Goal: Task Accomplishment & Management: Use online tool/utility

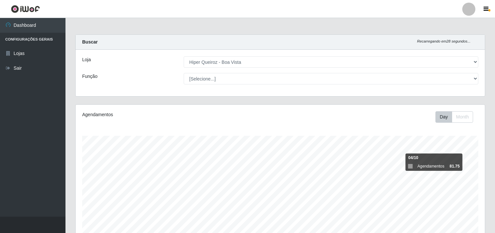
select select "514"
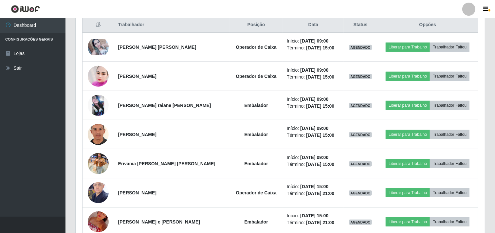
scroll to position [135, 409]
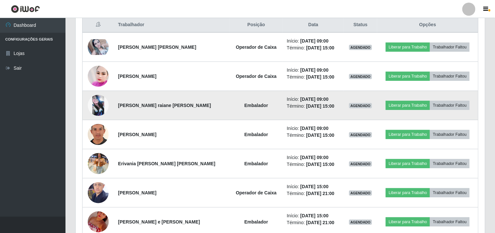
click at [102, 108] on img at bounding box center [98, 105] width 21 height 21
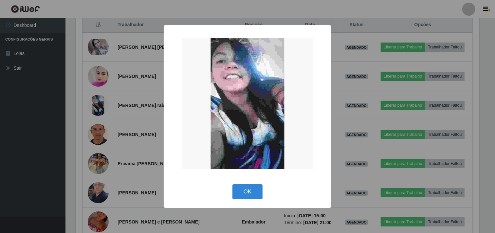
scroll to position [135, 405]
click at [33, 122] on div "× OK Cancel" at bounding box center [248, 116] width 496 height 233
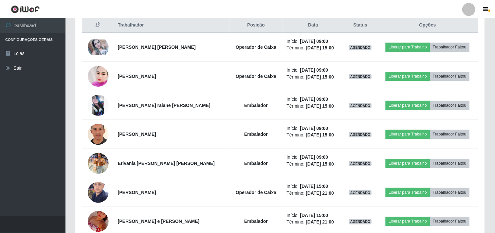
scroll to position [135, 409]
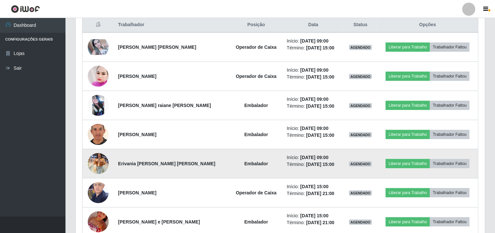
click at [100, 170] on img at bounding box center [98, 164] width 21 height 28
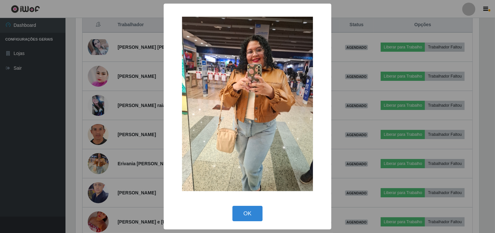
scroll to position [135, 405]
click at [42, 162] on div "× OK Cancel" at bounding box center [248, 116] width 496 height 233
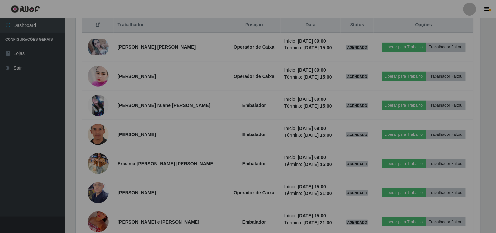
scroll to position [135, 409]
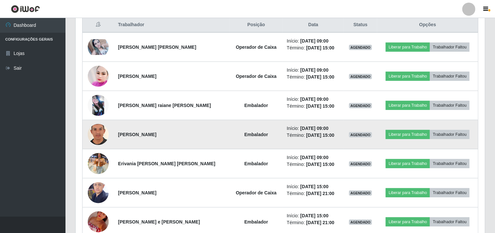
click at [102, 130] on img at bounding box center [98, 134] width 21 height 30
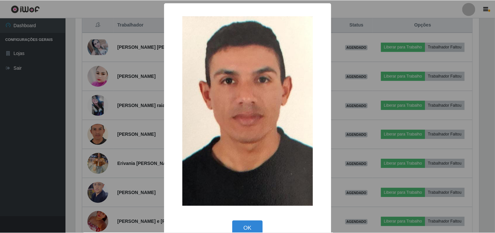
scroll to position [135, 405]
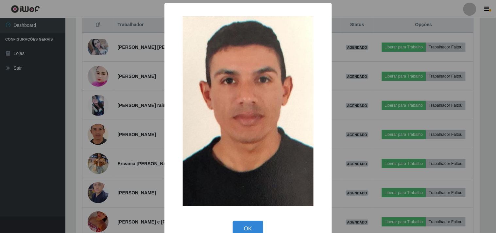
click at [36, 91] on div "× OK Cancel" at bounding box center [248, 116] width 496 height 233
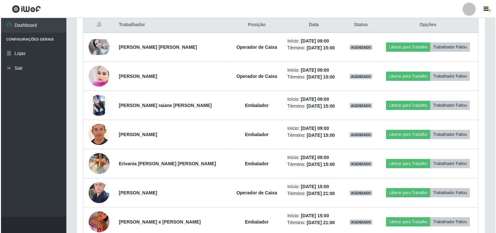
scroll to position [135, 409]
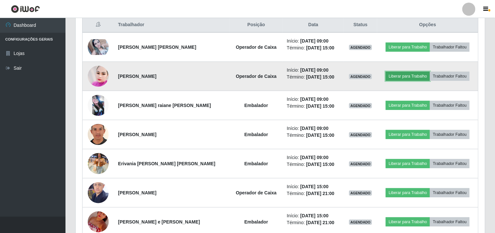
click at [395, 77] on button "Liberar para Trabalho" at bounding box center [407, 76] width 44 height 9
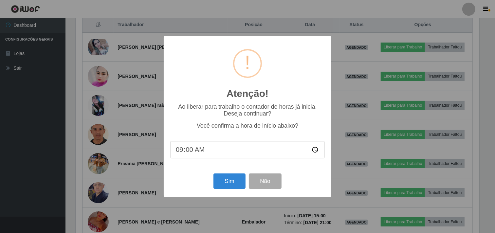
scroll to position [135, 405]
click at [238, 183] on button "Sim" at bounding box center [230, 180] width 32 height 15
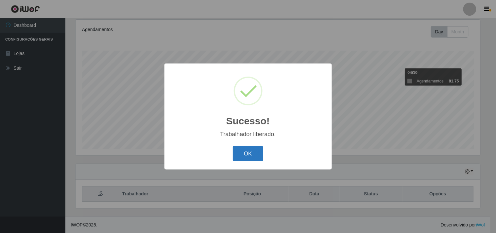
click at [241, 155] on button "OK" at bounding box center [248, 153] width 30 height 15
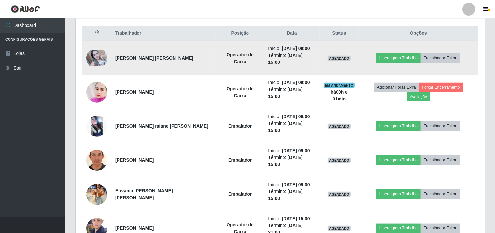
scroll to position [267, 0]
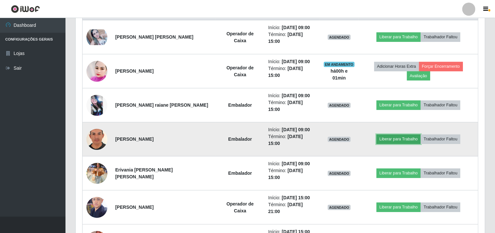
click at [391, 134] on button "Liberar para Trabalho" at bounding box center [398, 138] width 44 height 9
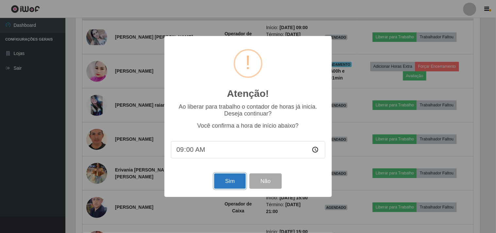
click at [223, 185] on button "Sim" at bounding box center [230, 180] width 32 height 15
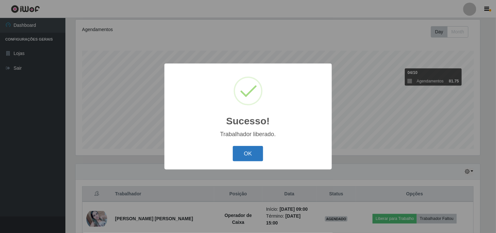
click at [256, 153] on button "OK" at bounding box center [248, 153] width 30 height 15
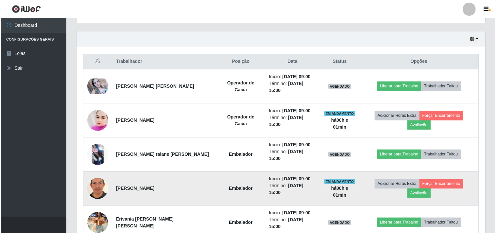
scroll to position [230, 0]
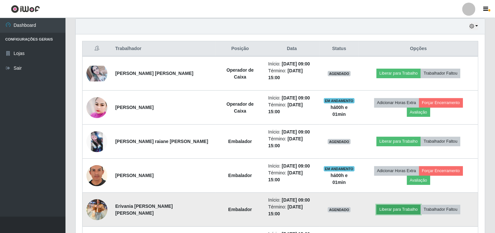
click at [399, 205] on button "Liberar para Trabalho" at bounding box center [398, 209] width 44 height 9
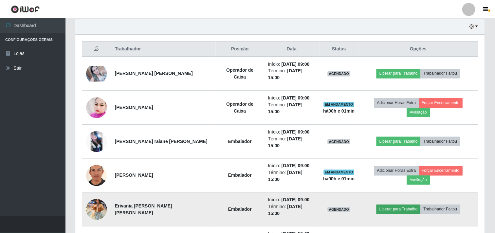
scroll to position [135, 405]
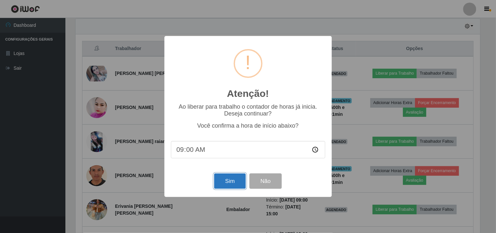
click at [224, 183] on button "Sim" at bounding box center [230, 180] width 32 height 15
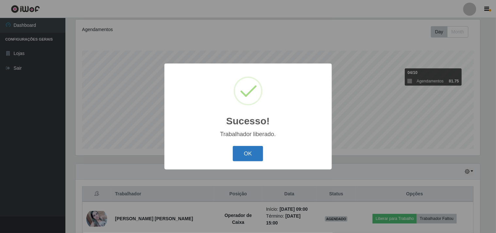
click at [250, 159] on button "OK" at bounding box center [248, 153] width 30 height 15
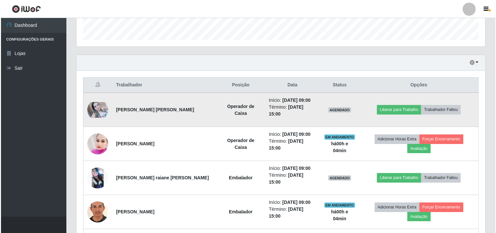
scroll to position [230, 0]
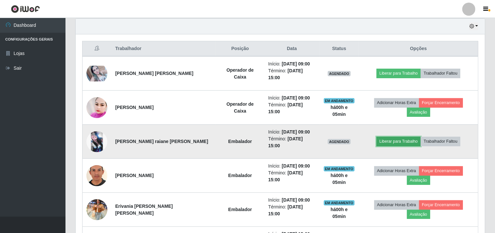
click at [389, 137] on button "Liberar para Trabalho" at bounding box center [398, 141] width 44 height 9
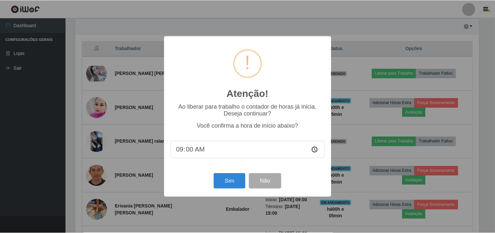
scroll to position [135, 405]
click at [226, 182] on button "Sim" at bounding box center [230, 180] width 32 height 15
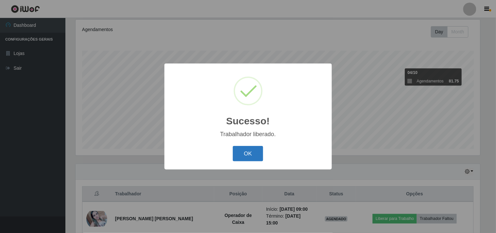
click at [243, 153] on button "OK" at bounding box center [248, 153] width 30 height 15
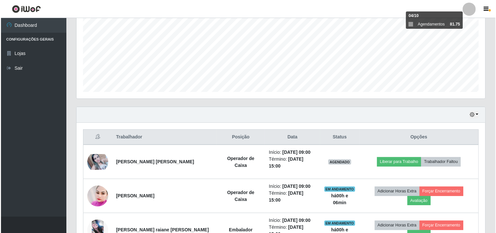
scroll to position [194, 0]
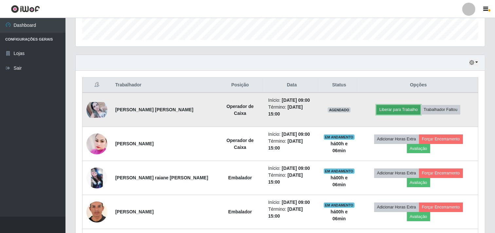
click at [383, 107] on button "Liberar para Trabalho" at bounding box center [398, 109] width 44 height 9
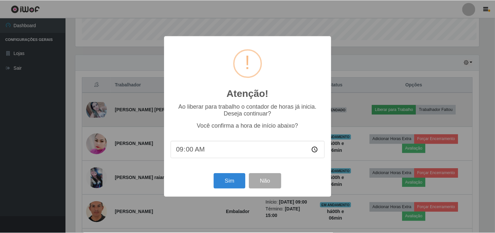
scroll to position [135, 405]
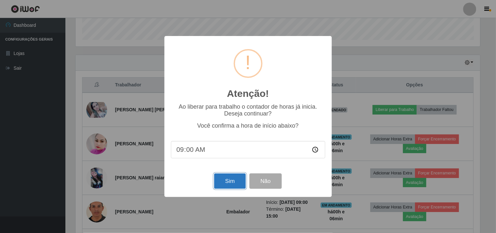
click at [237, 181] on button "Sim" at bounding box center [230, 180] width 32 height 15
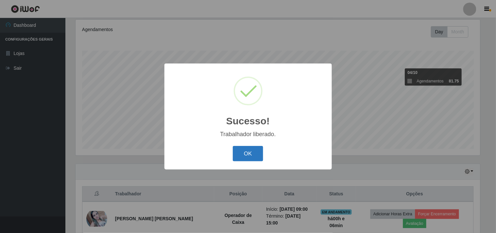
click at [246, 153] on button "OK" at bounding box center [248, 153] width 30 height 15
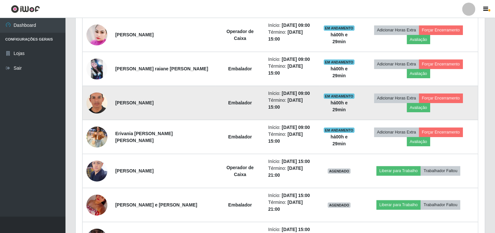
scroll to position [318, 0]
